Goal: Task Accomplishment & Management: Complete application form

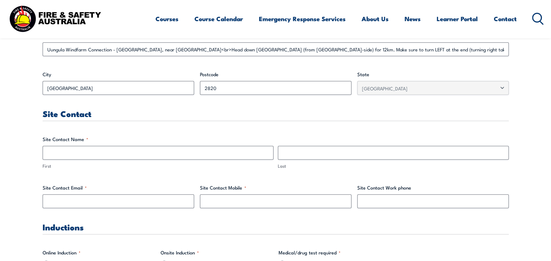
scroll to position [328, 0]
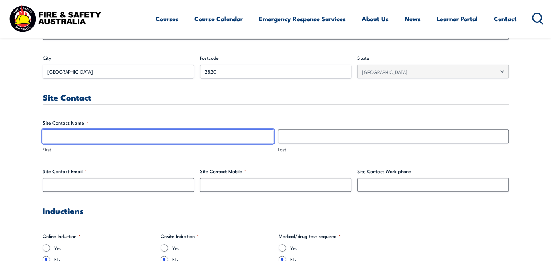
click at [88, 132] on input "First" at bounding box center [158, 136] width 231 height 14
type input "[PERSON_NAME]"
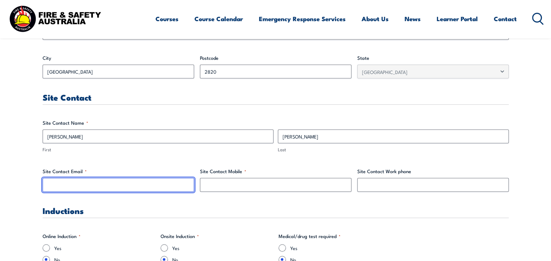
type input "[EMAIL_ADDRESS][PERSON_NAME][DOMAIN_NAME]"
type input "0439454122"
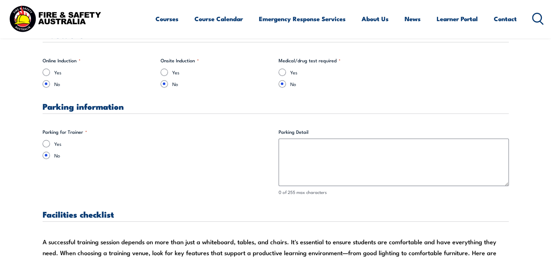
scroll to position [510, 0]
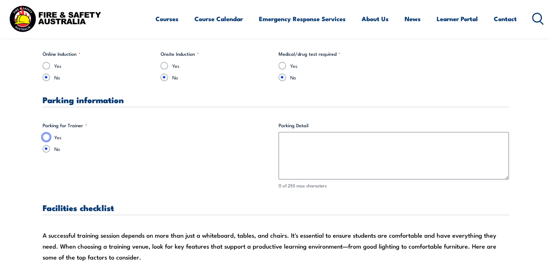
click at [44, 135] on input "Yes" at bounding box center [46, 136] width 7 height 7
radio input "true"
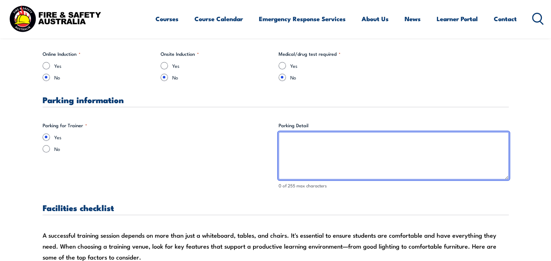
click at [299, 142] on textarea "Parking Detail" at bounding box center [394, 155] width 230 height 47
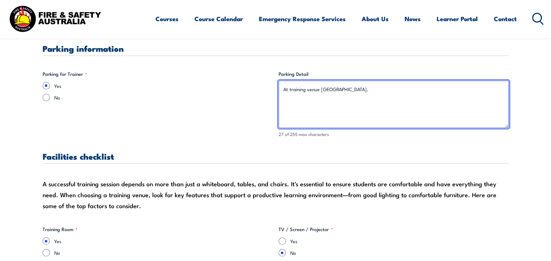
scroll to position [655, 0]
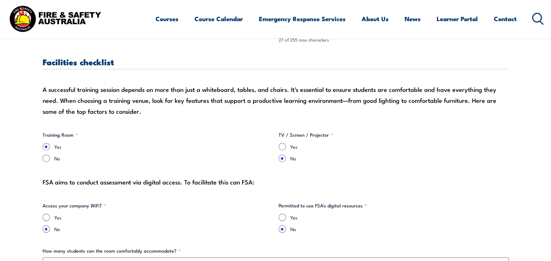
type textarea "At training venue [GEOGRAPHIC_DATA]."
drag, startPoint x: 283, startPoint y: 147, endPoint x: 267, endPoint y: 158, distance: 19.4
click at [283, 147] on input "Yes" at bounding box center [282, 146] width 7 height 7
radio input "true"
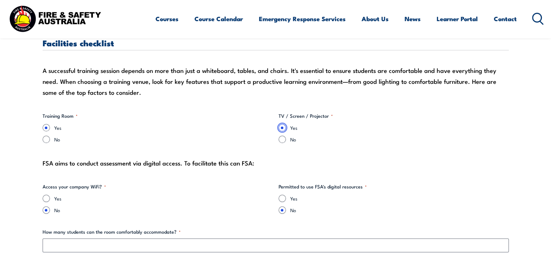
scroll to position [692, 0]
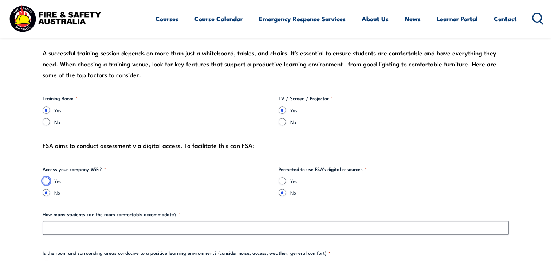
drag, startPoint x: 47, startPoint y: 179, endPoint x: 82, endPoint y: 178, distance: 35.3
click at [50, 179] on div "Yes" at bounding box center [158, 180] width 230 height 7
click at [281, 180] on input "Yes" at bounding box center [282, 180] width 7 height 7
radio input "true"
click at [45, 177] on input "Yes" at bounding box center [46, 180] width 7 height 7
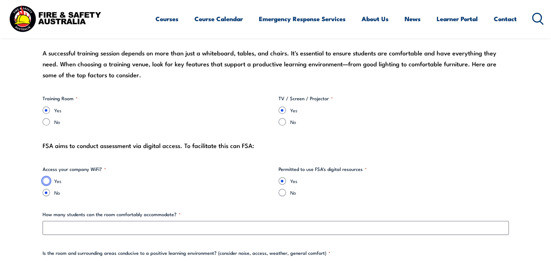
radio input "true"
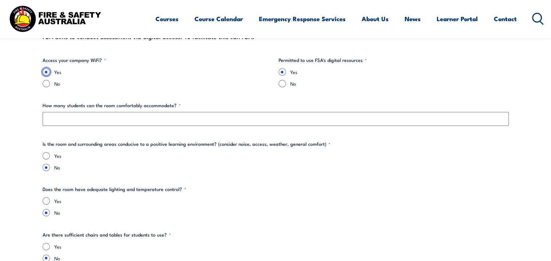
scroll to position [801, 0]
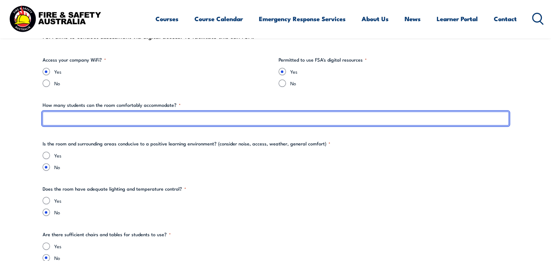
click at [148, 117] on input "How many students can the room comfortably accommodate? *" at bounding box center [276, 118] width 466 height 14
type input "10"
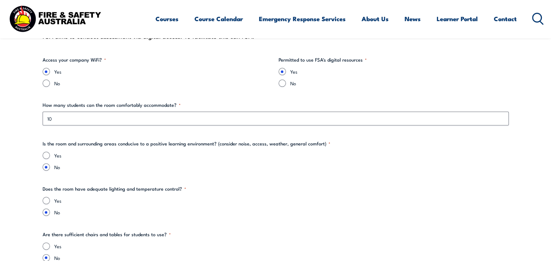
click at [47, 153] on input "Yes" at bounding box center [46, 154] width 7 height 7
radio input "true"
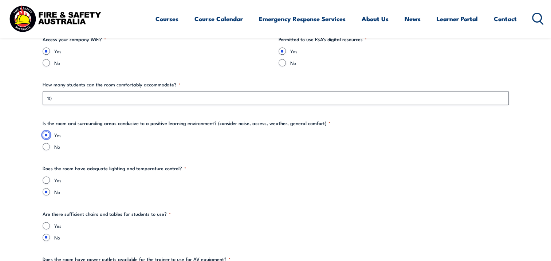
scroll to position [837, 0]
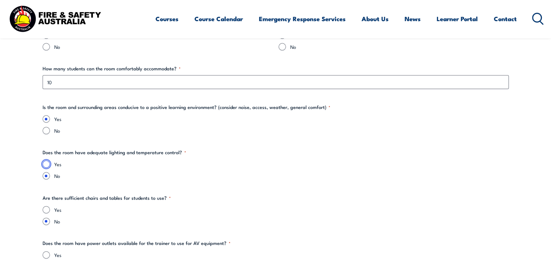
click at [44, 163] on input "Yes" at bounding box center [46, 163] width 7 height 7
radio input "true"
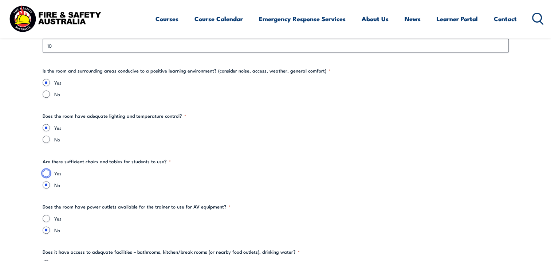
click at [46, 173] on input "Yes" at bounding box center [46, 172] width 7 height 7
radio input "true"
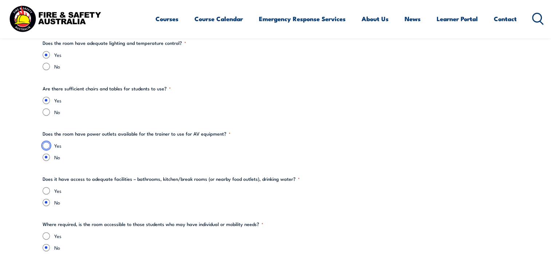
click at [46, 145] on input "Yes" at bounding box center [46, 145] width 7 height 7
radio input "true"
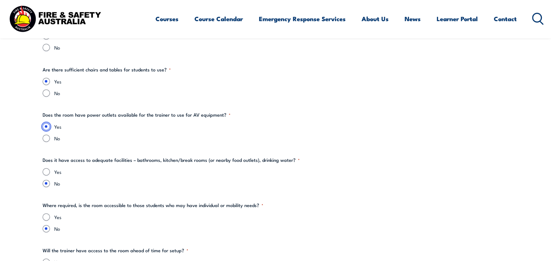
scroll to position [983, 0]
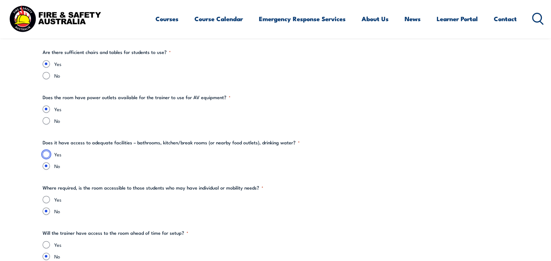
click at [44, 154] on input "Yes" at bounding box center [46, 153] width 7 height 7
radio input "true"
click at [45, 197] on input "Yes" at bounding box center [46, 199] width 7 height 7
radio input "true"
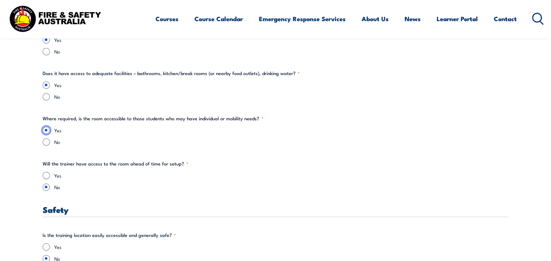
scroll to position [1056, 0]
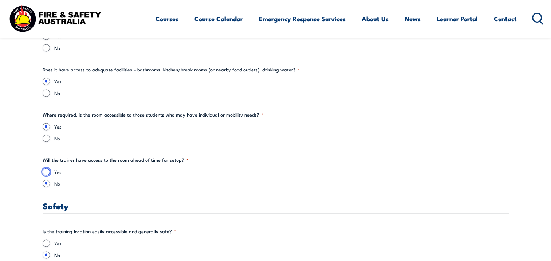
click at [43, 171] on input "Yes" at bounding box center [46, 171] width 7 height 7
radio input "true"
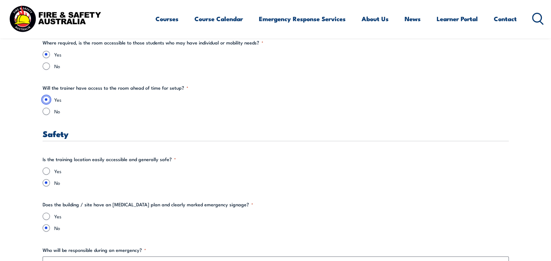
scroll to position [1129, 0]
click at [46, 167] on input "Yes" at bounding box center [46, 169] width 7 height 7
radio input "true"
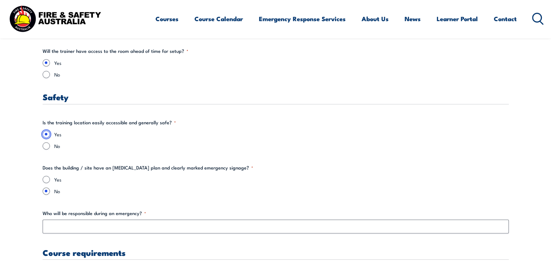
scroll to position [1165, 0]
click at [46, 175] on input "Yes" at bounding box center [46, 178] width 7 height 7
radio input "true"
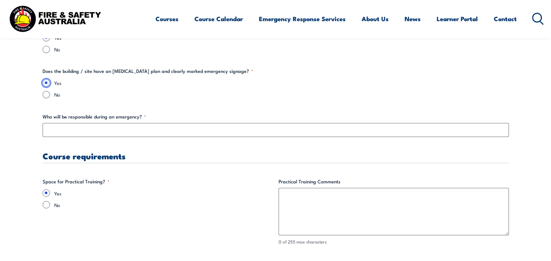
scroll to position [1274, 0]
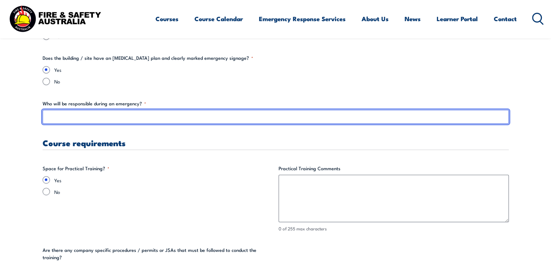
click at [117, 117] on input "Who will be responsible during an emergency? *" at bounding box center [276, 117] width 466 height 14
type input "W"
type input "[PERSON_NAME]"
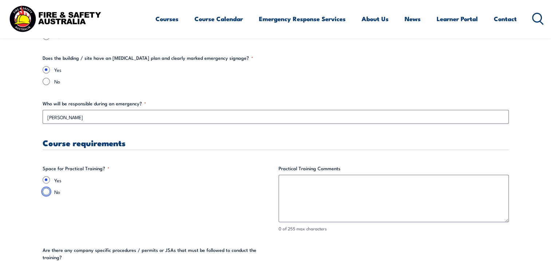
click at [47, 191] on input "No" at bounding box center [46, 191] width 7 height 7
radio input "true"
drag, startPoint x: 47, startPoint y: 175, endPoint x: 52, endPoint y: 176, distance: 5.5
click at [48, 175] on fieldset "Space for Practical Training? * Yes No" at bounding box center [158, 197] width 230 height 67
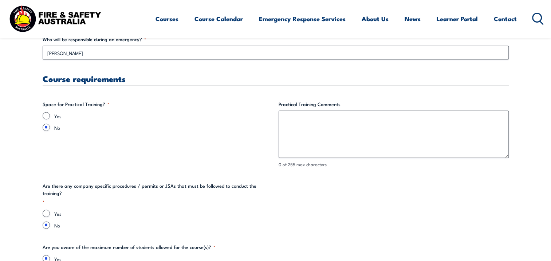
scroll to position [1347, 0]
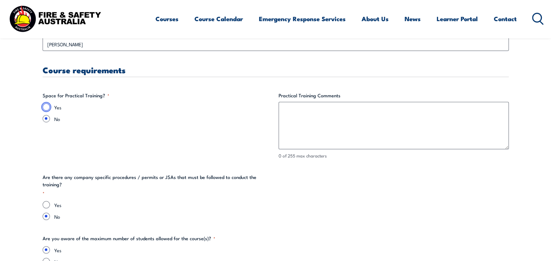
click at [45, 107] on input "Yes" at bounding box center [46, 106] width 7 height 7
radio input "true"
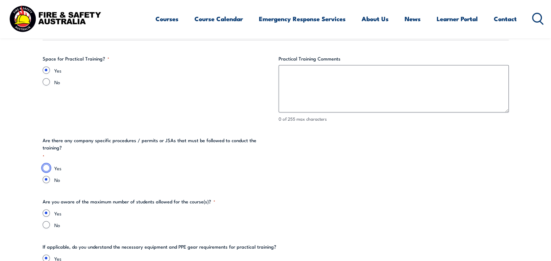
click at [45, 164] on input "Yes" at bounding box center [46, 167] width 7 height 7
radio input "true"
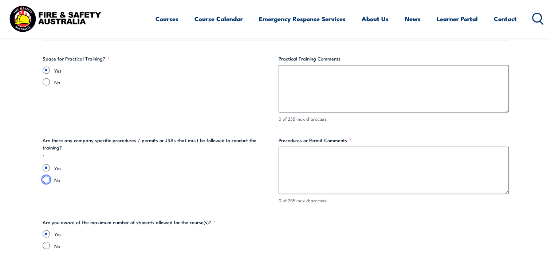
click at [47, 176] on input "No" at bounding box center [46, 179] width 7 height 7
radio input "true"
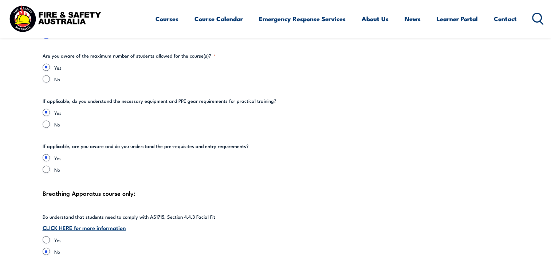
scroll to position [1602, 0]
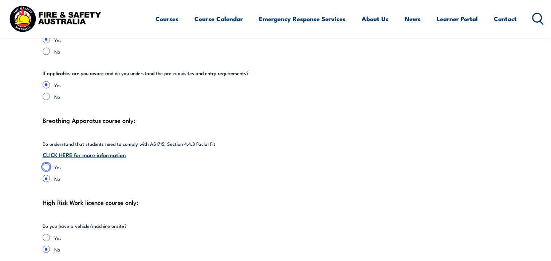
click at [47, 163] on input "Yes" at bounding box center [46, 166] width 7 height 7
radio input "true"
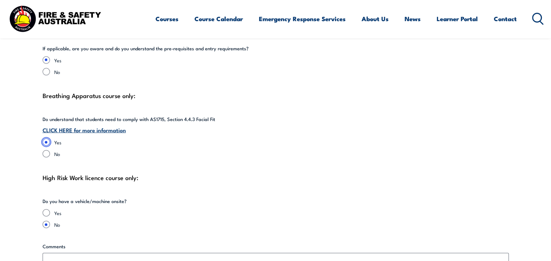
scroll to position [1675, 0]
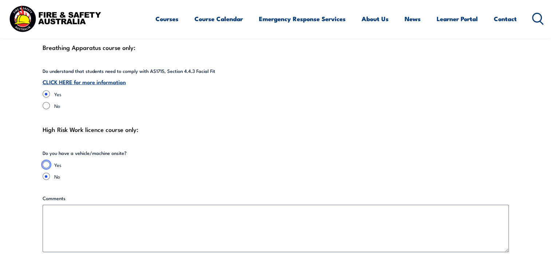
click at [48, 161] on input "Yes" at bounding box center [46, 164] width 7 height 7
radio input "true"
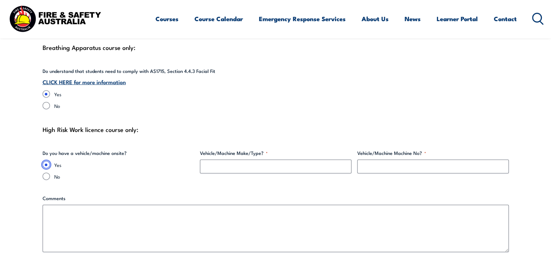
scroll to position [1748, 0]
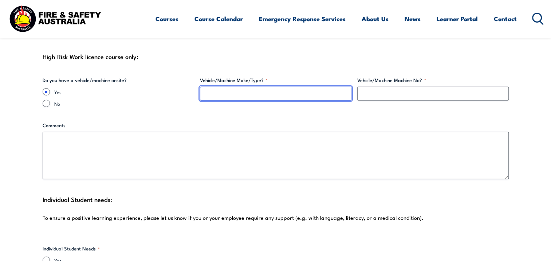
click at [214, 87] on input "Vehicle/Machine Make/Type? *" at bounding box center [275, 94] width 151 height 14
type input "EWP"
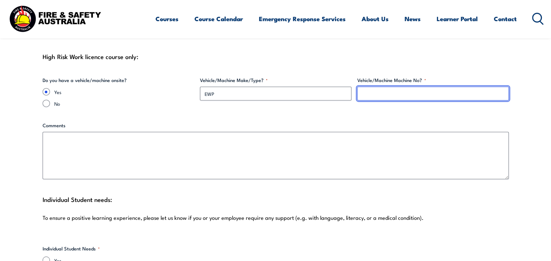
click at [403, 87] on input "Vehicle/Machine Machine No? *" at bounding box center [432, 94] width 151 height 14
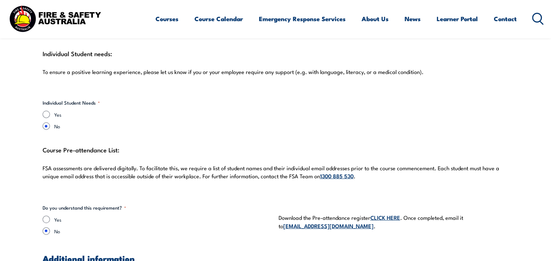
scroll to position [1966, 0]
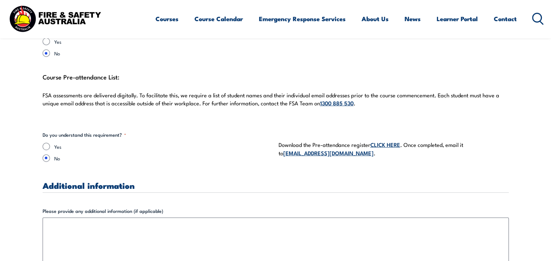
type input "TBC"
click at [45, 143] on input "Yes" at bounding box center [46, 146] width 7 height 7
radio input "true"
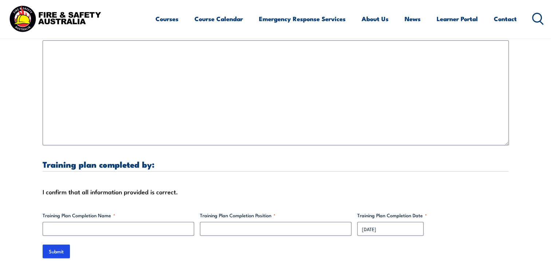
scroll to position [2148, 0]
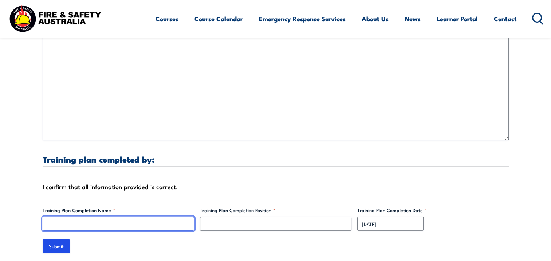
click at [96, 217] on input "Training Plan Completion Name *" at bounding box center [118, 224] width 151 height 14
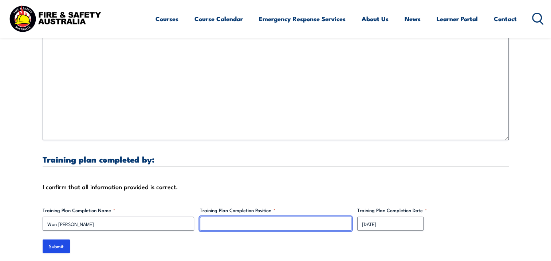
click at [224, 217] on input "Training Plan Completion Position *" at bounding box center [275, 224] width 151 height 14
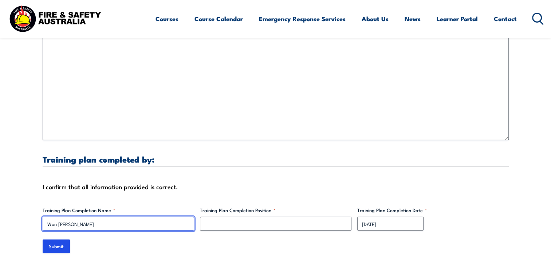
click at [73, 217] on input "Wun [PERSON_NAME]" at bounding box center [118, 224] width 151 height 14
type input "[PERSON_NAME]"
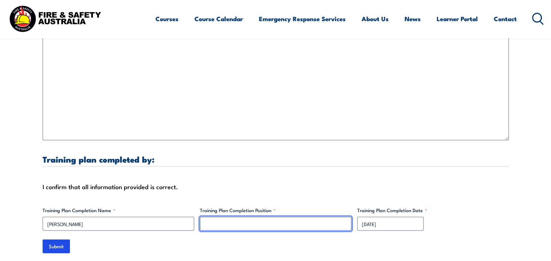
click at [245, 217] on input "Training Plan Completion Position *" at bounding box center [275, 224] width 151 height 14
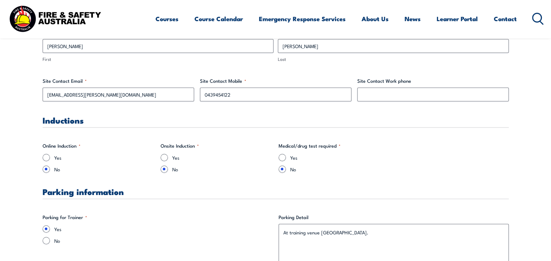
scroll to position [363, 0]
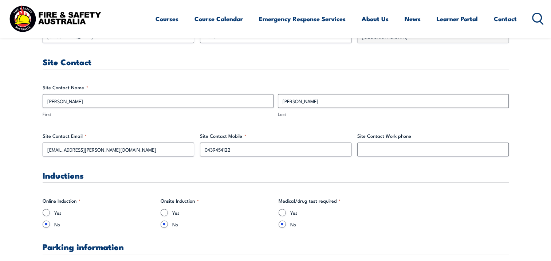
type input "Project Manager"
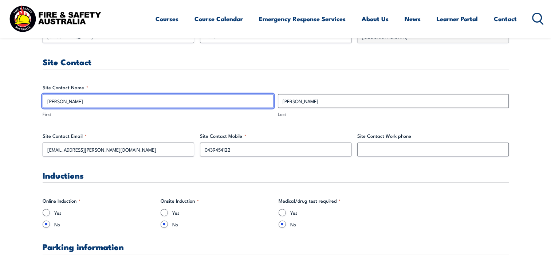
drag, startPoint x: 71, startPoint y: 102, endPoint x: 44, endPoint y: 102, distance: 27.7
click at [44, 102] on input "[PERSON_NAME]" at bounding box center [158, 101] width 231 height 14
type input "[PERSON_NAME]"
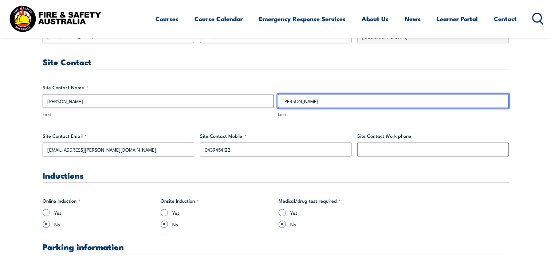
click at [300, 102] on input "[PERSON_NAME]" at bounding box center [393, 101] width 231 height 14
drag, startPoint x: 297, startPoint y: 99, endPoint x: 280, endPoint y: 100, distance: 17.2
click at [280, 100] on input "[PERSON_NAME]" at bounding box center [393, 101] width 231 height 14
type input "[PERSON_NAME]"
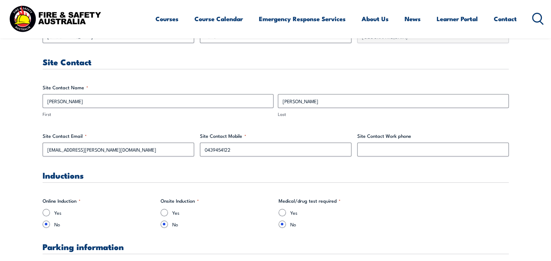
drag, startPoint x: 128, startPoint y: 176, endPoint x: 157, endPoint y: 159, distance: 33.2
click at [128, 176] on h3 "Inductions" at bounding box center [276, 175] width 466 height 8
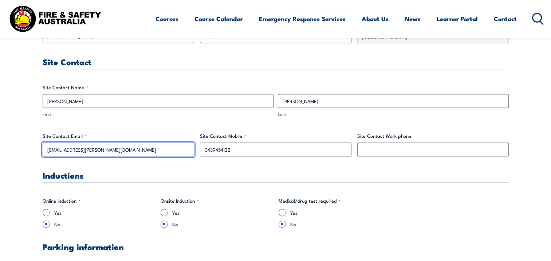
drag, startPoint x: 74, startPoint y: 150, endPoint x: 54, endPoint y: 154, distance: 20.1
click at [47, 151] on input "[EMAIL_ADDRESS][PERSON_NAME][DOMAIN_NAME]" at bounding box center [118, 149] width 151 height 14
type input "[PERSON_NAME][EMAIL_ADDRESS][PERSON_NAME][DOMAIN_NAME]"
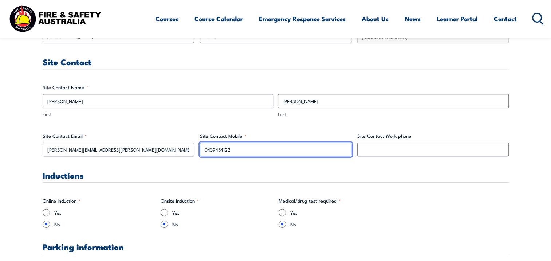
drag, startPoint x: 236, startPoint y: 149, endPoint x: 192, endPoint y: 150, distance: 43.7
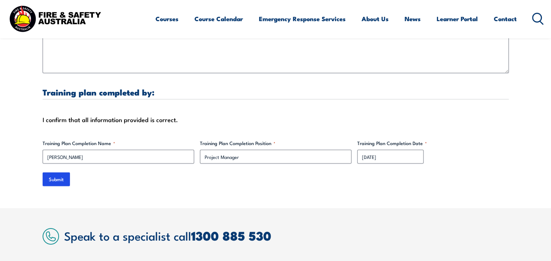
scroll to position [2256, 0]
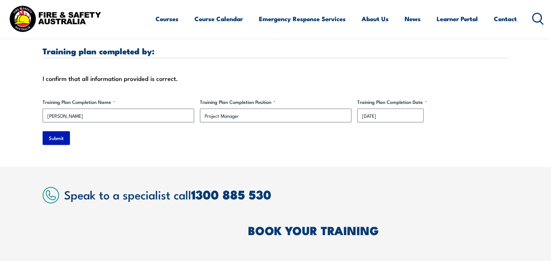
type input "0417654194"
click at [57, 131] on input "Submit" at bounding box center [56, 138] width 27 height 14
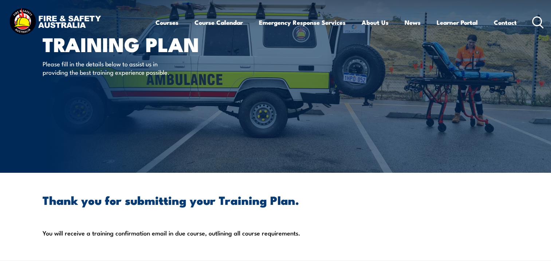
scroll to position [0, 0]
